Goal: Task Accomplishment & Management: Complete application form

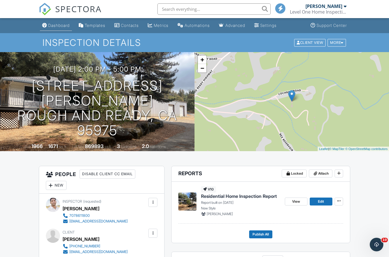
click at [58, 27] on div "Dashboard" at bounding box center [58, 25] width 21 height 5
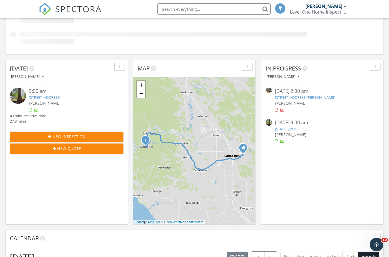
scroll to position [110, 0]
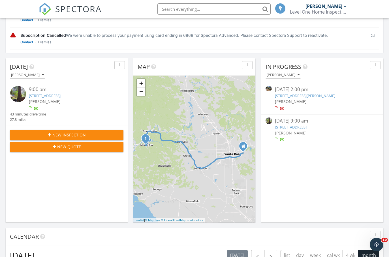
click at [82, 132] on span "New Inspection" at bounding box center [68, 135] width 33 height 6
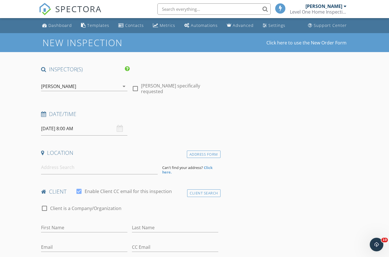
click at [135, 88] on div at bounding box center [135, 89] width 10 height 10
checkbox input "true"
click at [69, 128] on input "[DATE] 8:00 AM" at bounding box center [84, 129] width 86 height 14
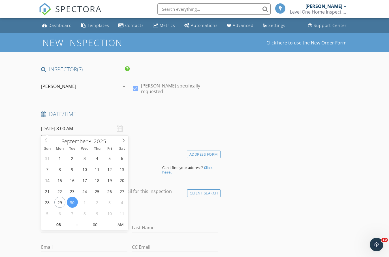
click at [71, 129] on input "09/30/2025 8:00 AM" at bounding box center [84, 129] width 86 height 14
type input "09/29/2025 8:00 PM"
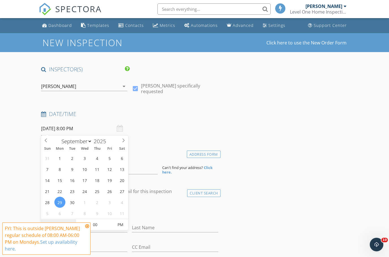
type input "2"
type input "09/29/2025 2:00 PM"
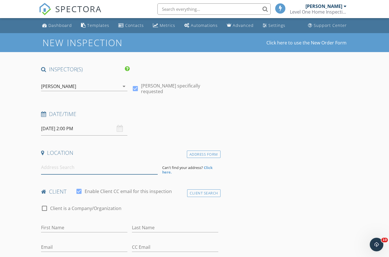
click at [81, 173] on input at bounding box center [99, 167] width 116 height 14
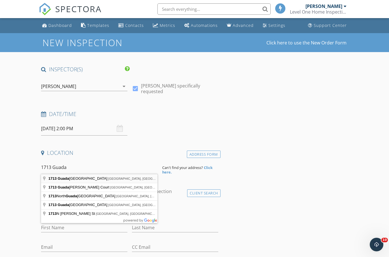
type input "1713 Guadalupe Street, Petaluma, CA, USA"
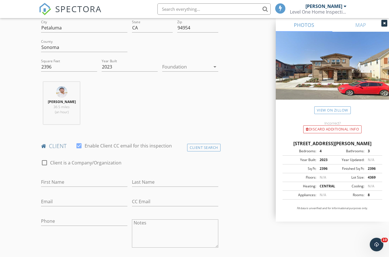
scroll to position [163, 0]
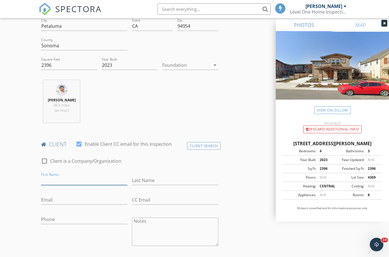
type input "G"
type input "[PERSON_NAME]"
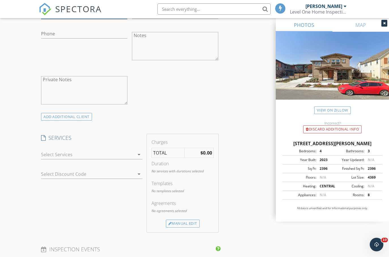
scroll to position [351, 0]
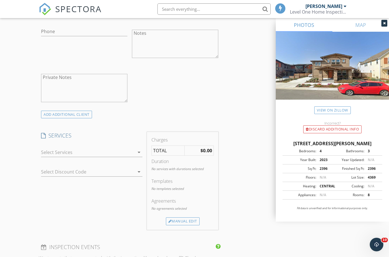
type input "Bruce.d008@gmail.com"
click at [108, 150] on div at bounding box center [87, 152] width 93 height 9
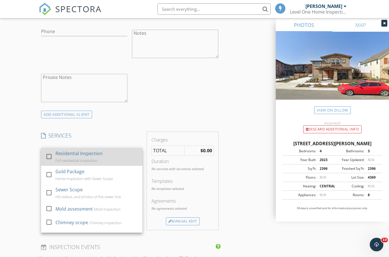
click at [101, 153] on div "Residential Inspection" at bounding box center [79, 153] width 47 height 7
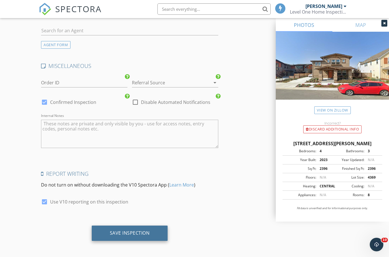
scroll to position [765, 0]
click at [139, 227] on div "Save Inspection" at bounding box center [130, 233] width 76 height 15
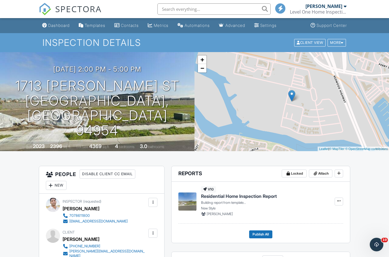
scroll to position [23, 0]
